Goal: Task Accomplishment & Management: Use online tool/utility

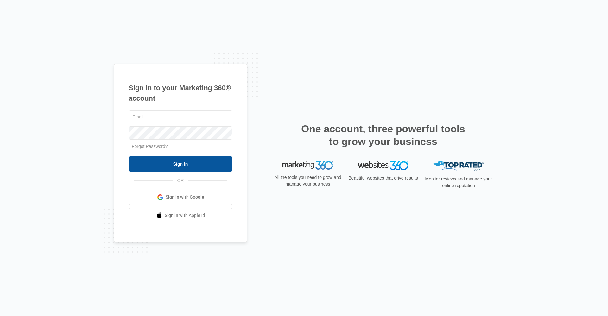
type input "[EMAIL_ADDRESS][DOMAIN_NAME]"
click at [174, 166] on input "Sign In" at bounding box center [180, 163] width 104 height 15
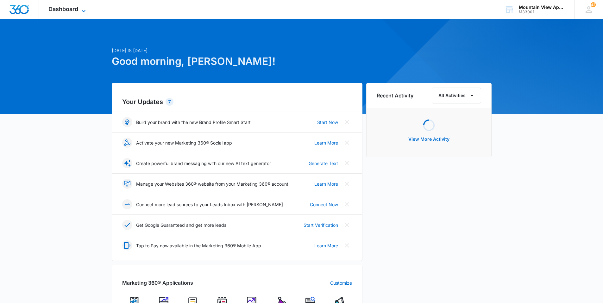
click at [80, 6] on div "Dashboard Apps Reputation Websites Forms CRM Email Social Content Ads Intellige…" at bounding box center [68, 9] width 58 height 19
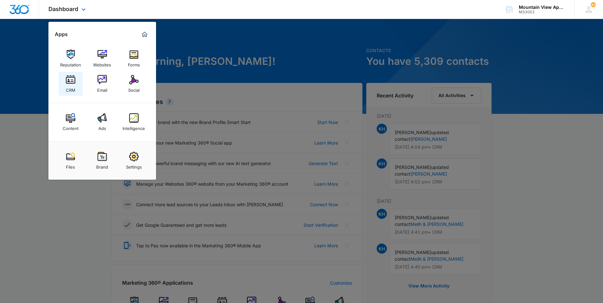
click at [72, 80] on img at bounding box center [70, 79] width 9 height 9
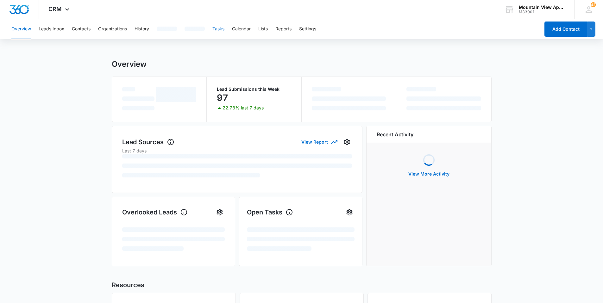
click at [220, 28] on button "Tasks" at bounding box center [218, 29] width 12 height 20
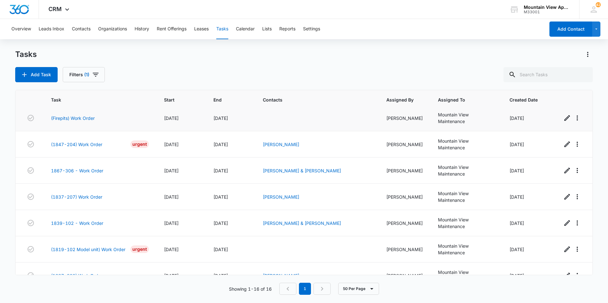
scroll to position [261, 0]
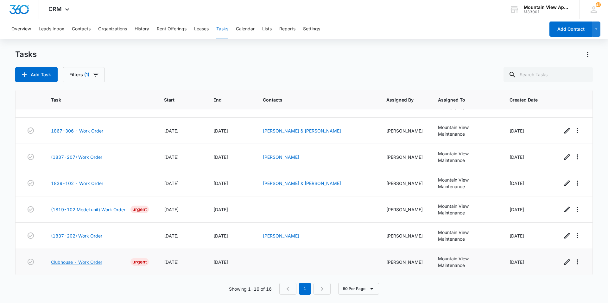
click at [88, 265] on link "Clubhouse - Work Order" at bounding box center [76, 262] width 51 height 7
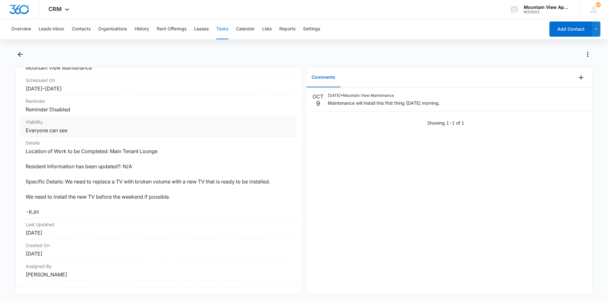
scroll to position [84, 0]
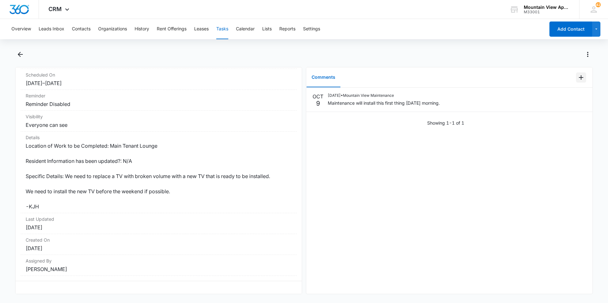
click at [579, 77] on icon "Add Comment" at bounding box center [581, 78] width 8 height 8
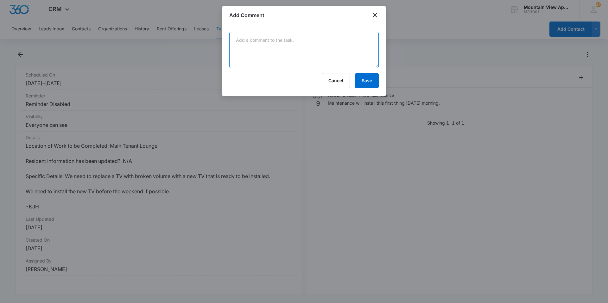
click at [304, 64] on textarea at bounding box center [303, 50] width 149 height 36
type textarea "We no longer need to install this. The TV is suddenly working? We aren't losing…"
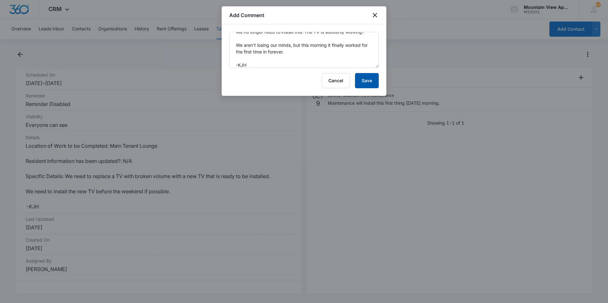
click at [362, 87] on button "Save" at bounding box center [367, 80] width 24 height 15
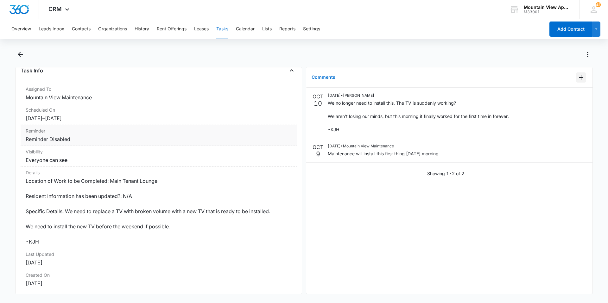
scroll to position [0, 0]
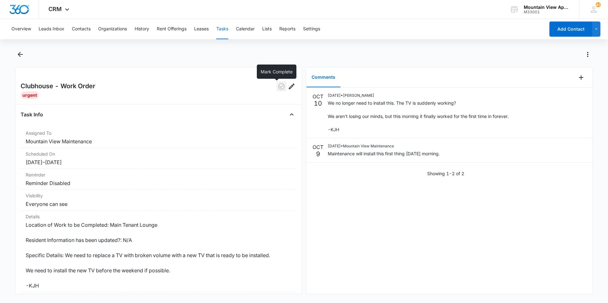
click at [279, 89] on icon "button" at bounding box center [282, 87] width 8 height 8
click at [81, 24] on button "Contacts" at bounding box center [81, 29] width 19 height 20
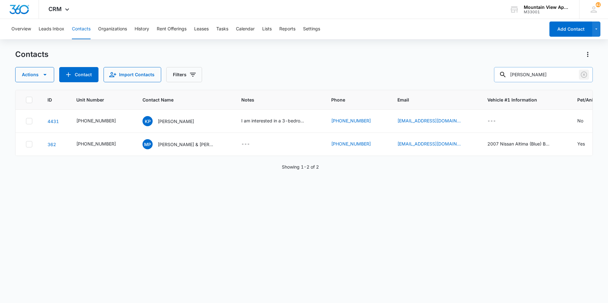
click at [586, 78] on icon "Clear" at bounding box center [584, 75] width 8 height 8
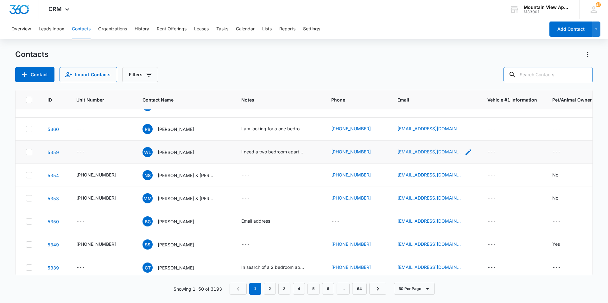
scroll to position [601, 0]
